Goal: Complete application form

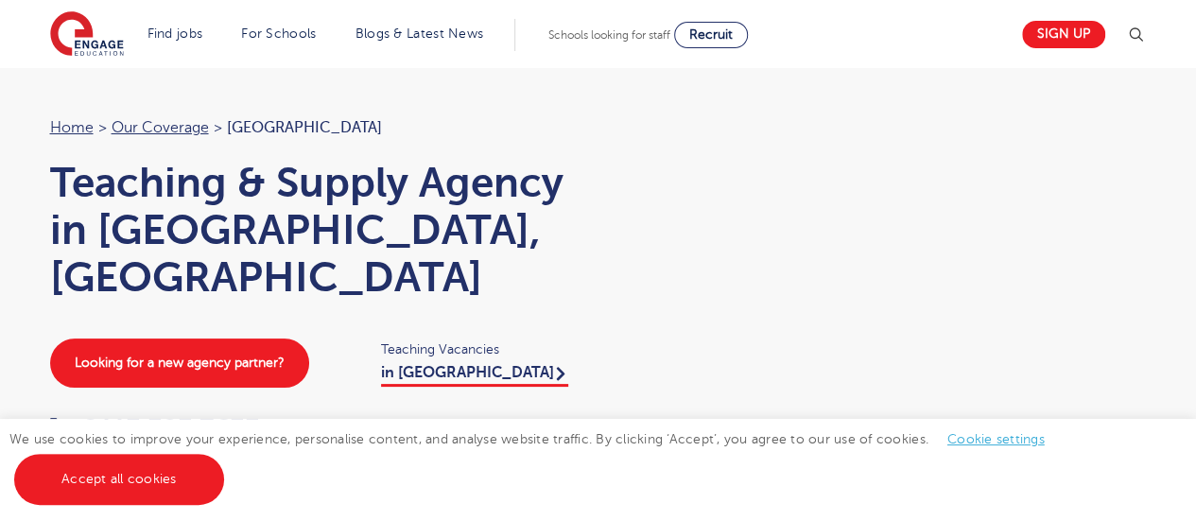
click at [79, 491] on link "Accept all cookies" at bounding box center [119, 479] width 210 height 51
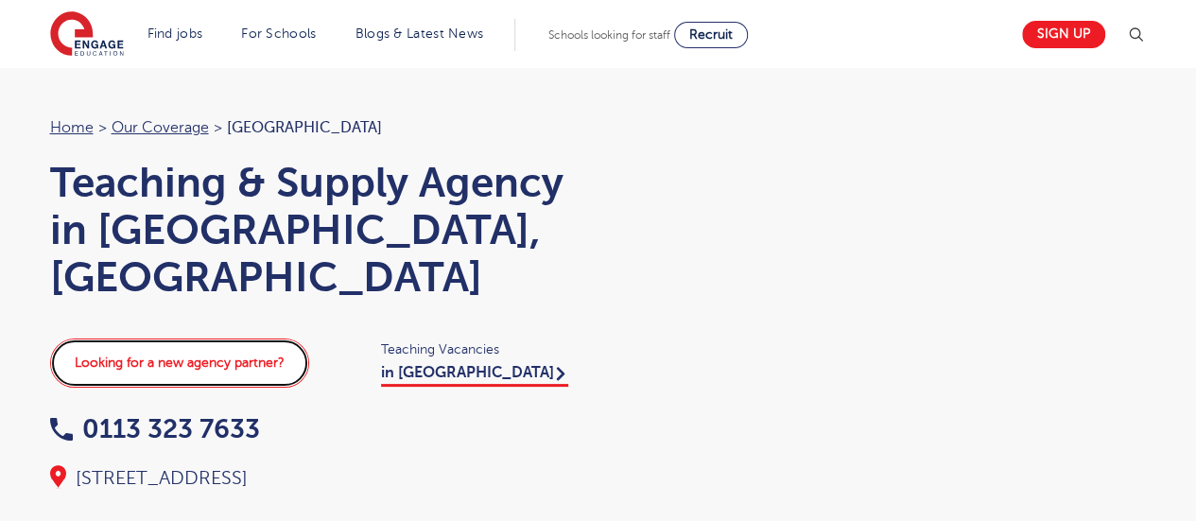
click at [269, 338] on link "Looking for a new agency partner?" at bounding box center [179, 362] width 259 height 49
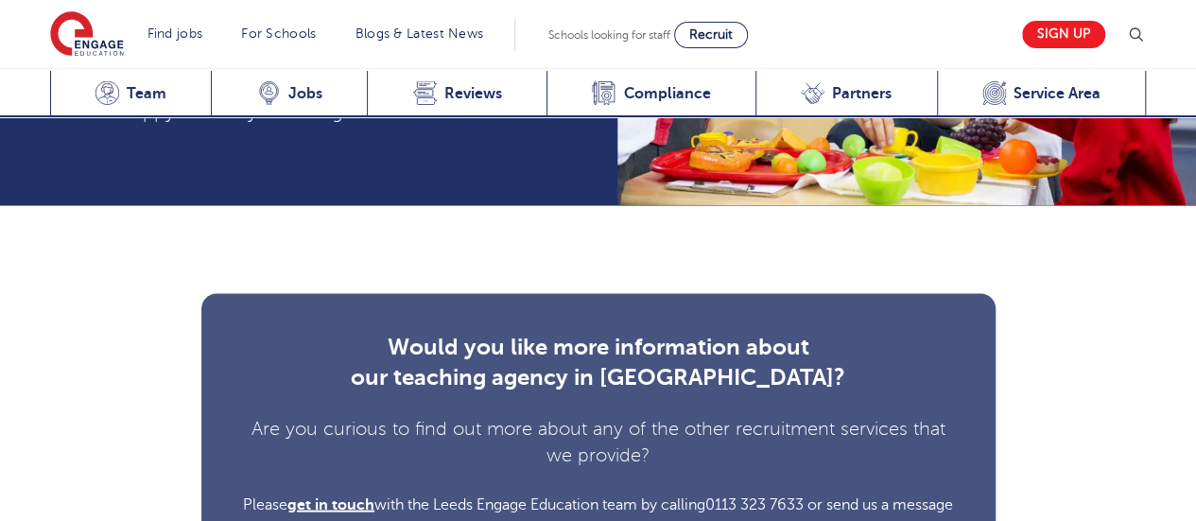
scroll to position [5257, 0]
click at [694, 520] on link "online enquiry form" at bounding box center [628, 528] width 142 height 17
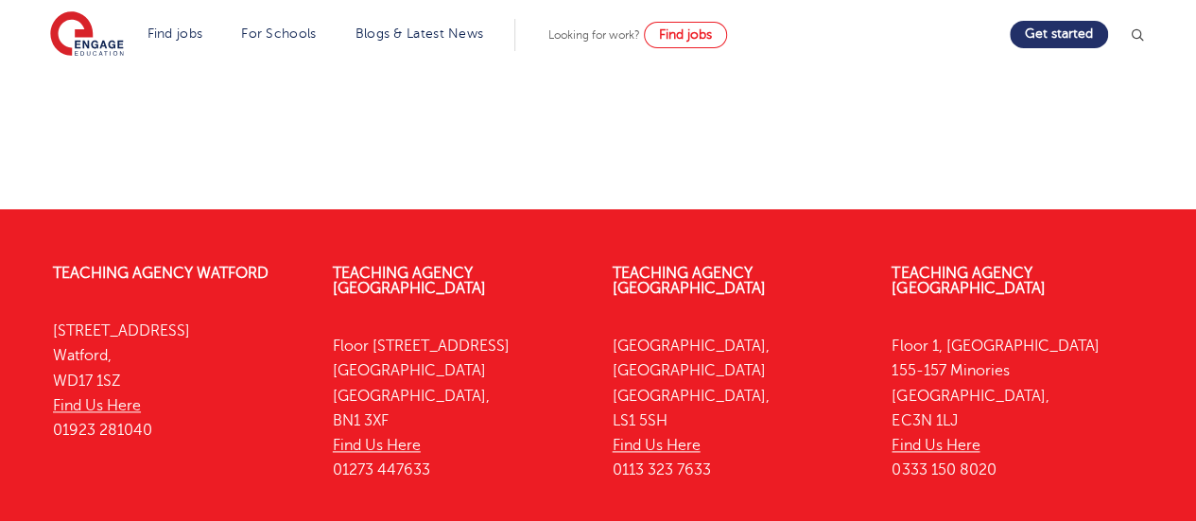
scroll to position [1067, 0]
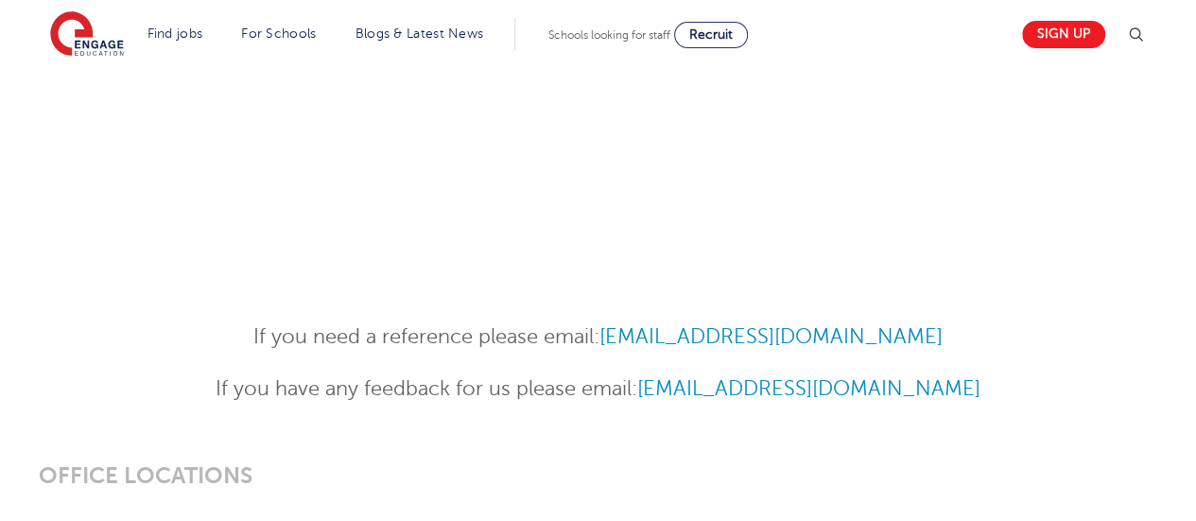
scroll to position [853, 0]
